Goal: Transaction & Acquisition: Purchase product/service

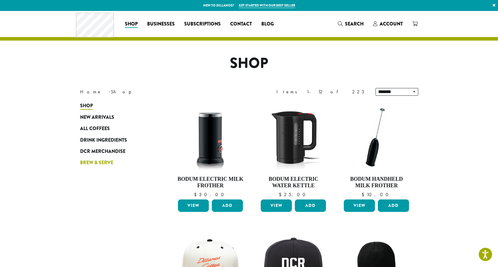
click at [94, 162] on span "Brew & Serve" at bounding box center [96, 162] width 33 height 7
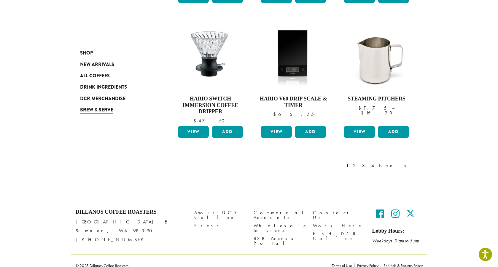
scroll to position [478, 0]
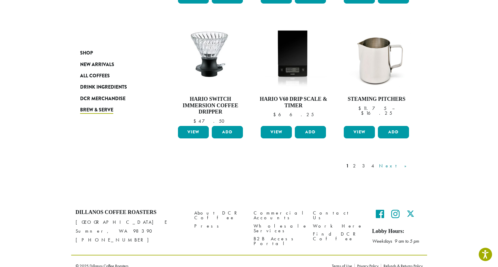
click at [407, 162] on link "Next »" at bounding box center [395, 165] width 34 height 7
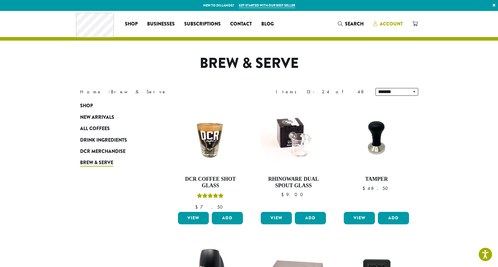
click at [396, 21] on span "Account" at bounding box center [390, 23] width 23 height 7
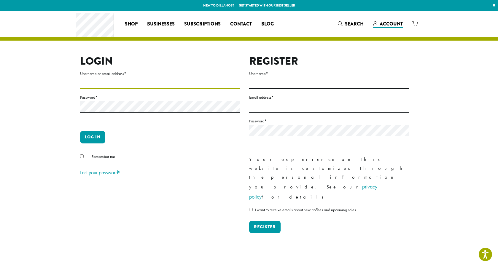
type input "**********"
click at [94, 136] on button "Log in" at bounding box center [92, 137] width 25 height 12
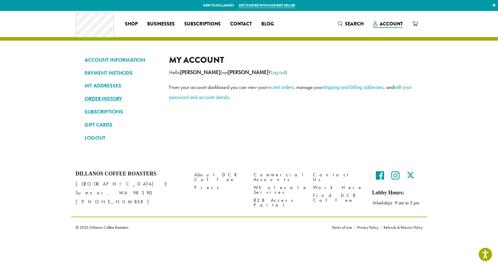
click at [109, 99] on link "ORDER HISTORY" at bounding box center [122, 99] width 76 height 10
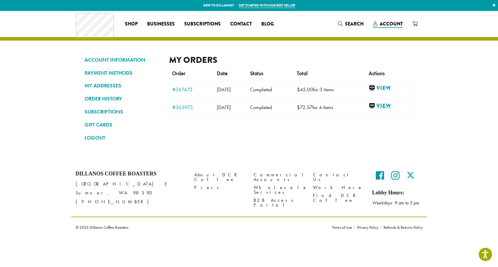
click at [394, 105] on link "View" at bounding box center [388, 105] width 41 height 7
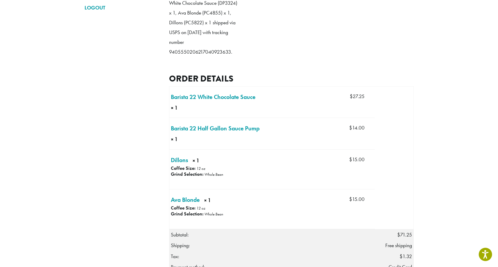
scroll to position [130, 0]
click at [188, 132] on link "Barista 22 Half Gallon Sauce Pump × 1" at bounding box center [215, 128] width 89 height 9
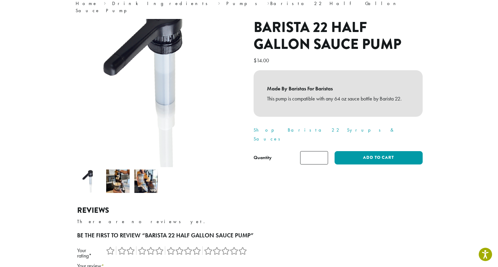
scroll to position [64, 0]
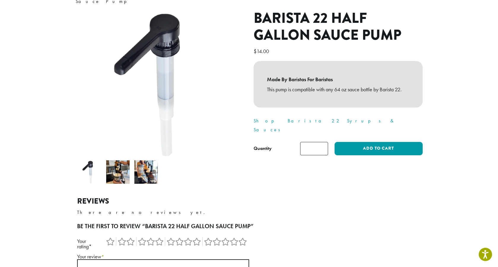
click at [91, 171] on img at bounding box center [89, 171] width 23 height 23
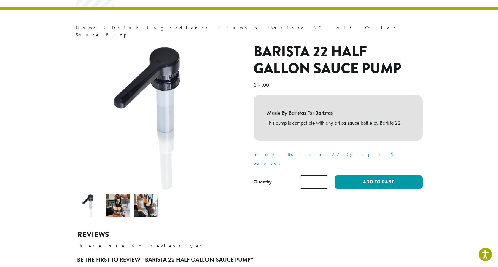
scroll to position [37, 0]
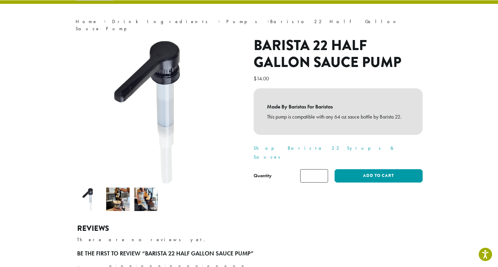
click at [120, 192] on img at bounding box center [117, 199] width 23 height 23
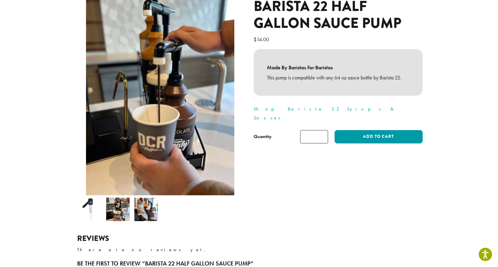
scroll to position [76, 0]
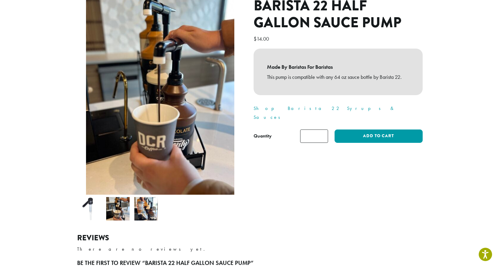
click at [149, 204] on img at bounding box center [145, 208] width 23 height 23
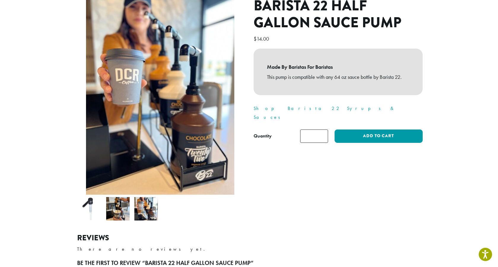
click at [90, 202] on img at bounding box center [89, 208] width 23 height 23
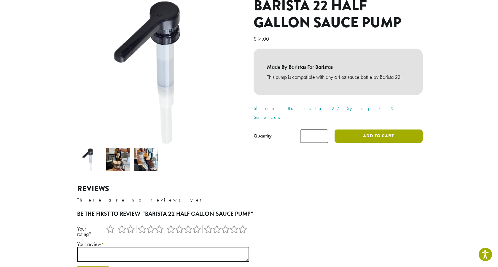
click at [393, 130] on button "Add to cart" at bounding box center [378, 136] width 88 height 13
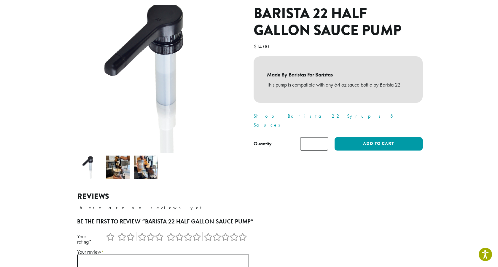
scroll to position [70, 0]
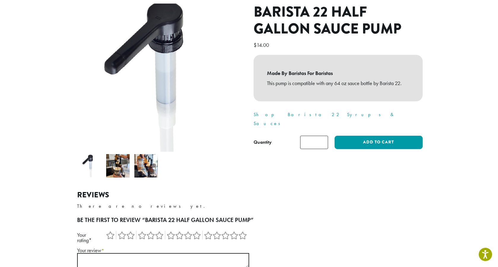
click at [169, 135] on img at bounding box center [160, 85] width 178 height 178
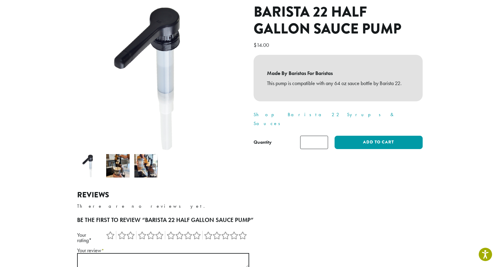
click at [88, 164] on img at bounding box center [89, 165] width 23 height 23
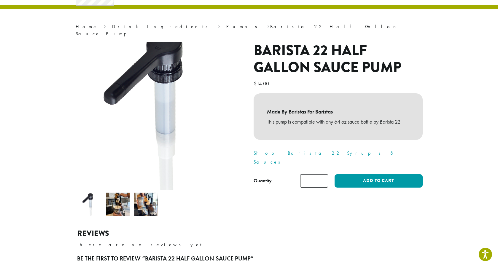
scroll to position [33, 0]
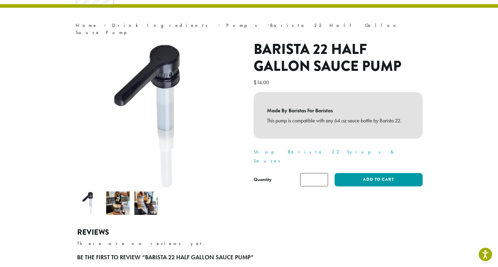
click at [121, 196] on img at bounding box center [117, 202] width 23 height 23
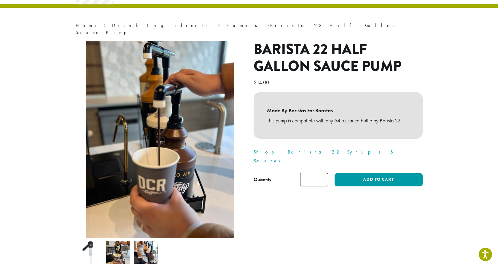
click at [147, 243] on img at bounding box center [145, 252] width 23 height 23
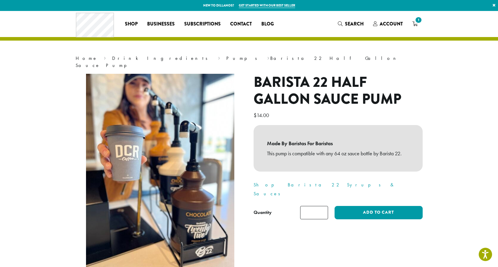
scroll to position [0, 0]
click at [416, 23] on span "1" at bounding box center [418, 20] width 8 height 8
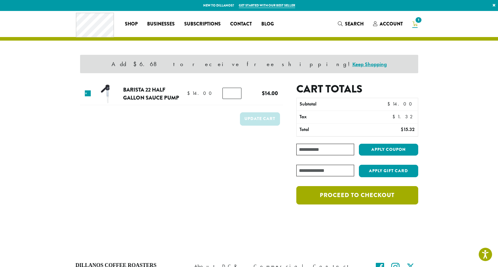
click at [382, 198] on link "Proceed to checkout" at bounding box center [357, 195] width 122 height 18
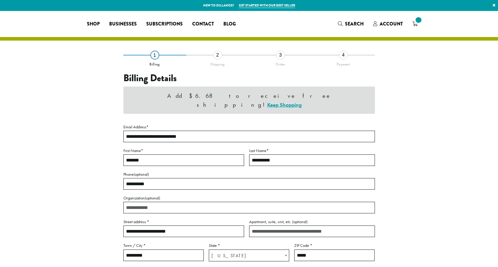
select select "**"
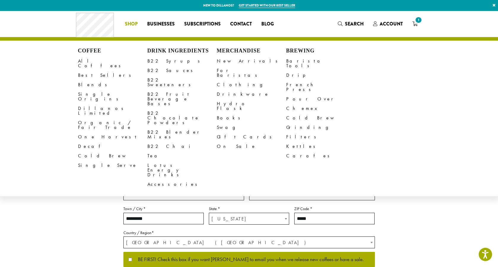
click at [132, 25] on span "Shop" at bounding box center [131, 23] width 13 height 7
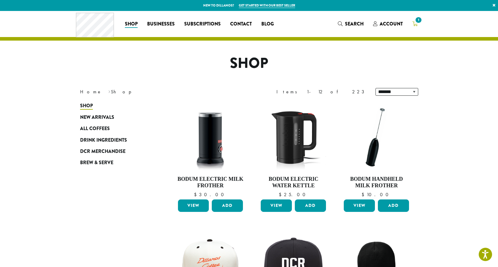
click at [418, 23] on span "1" at bounding box center [418, 20] width 8 height 8
